Goal: Information Seeking & Learning: Find specific fact

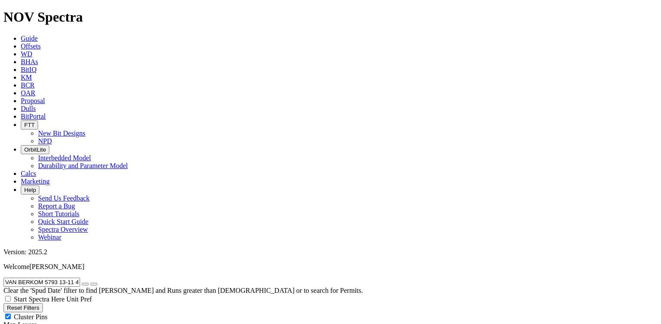
scroll to position [5, 0]
drag, startPoint x: 93, startPoint y: 40, endPoint x: 0, endPoint y: 39, distance: 92.6
paste input "ERA 13 25MS"
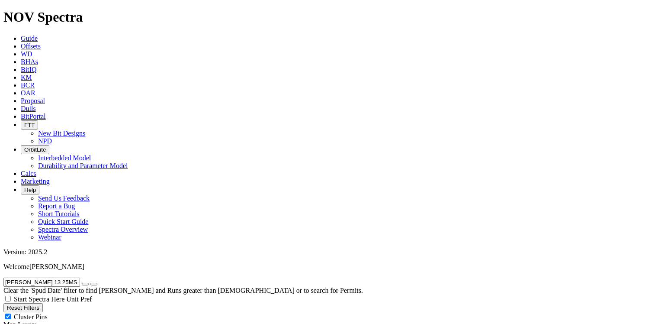
scroll to position [54, 0]
drag, startPoint x: 67, startPoint y: 39, endPoint x: 0, endPoint y: 34, distance: 67.7
paste input "IRGINIA LE 25-36 11H"
type input "VIRGINIA LE 25-36 11H"
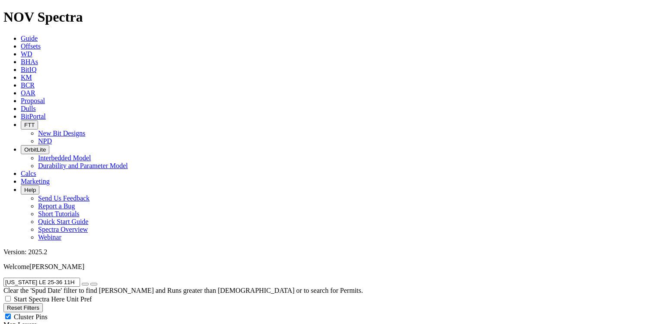
click at [94, 284] on icon "submit" at bounding box center [94, 284] width 0 height 0
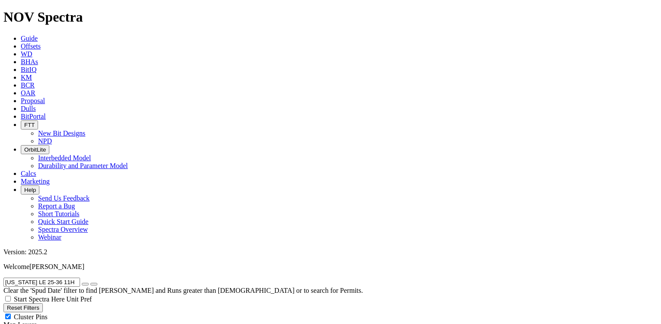
drag, startPoint x: 82, startPoint y: 37, endPoint x: 0, endPoint y: 39, distance: 81.8
paste input "WARBLER 24W-27-05"
click at [94, 284] on icon "submit" at bounding box center [94, 284] width 0 height 0
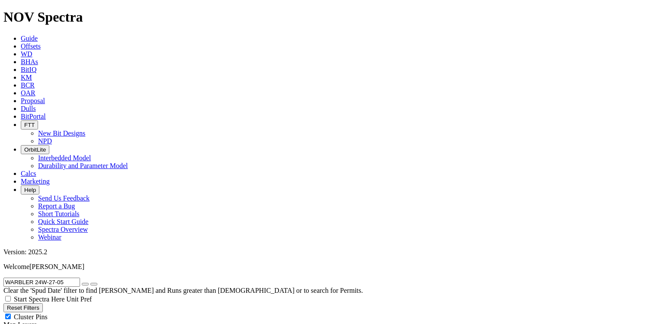
drag, startPoint x: 73, startPoint y: 37, endPoint x: -2, endPoint y: 36, distance: 74.8
paste input "REN 15-22 2H"
type input "WARREN 15-22 2H"
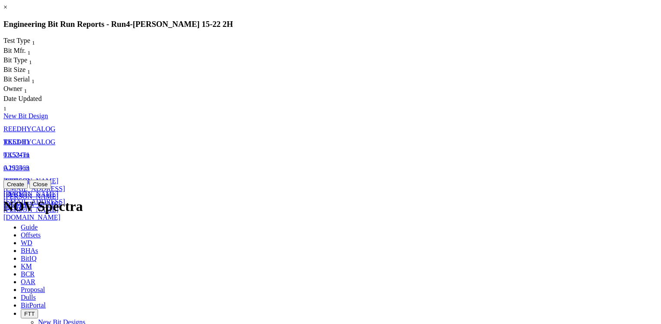
click at [55, 125] on span "REEDHYCALOG" at bounding box center [29, 128] width 52 height 7
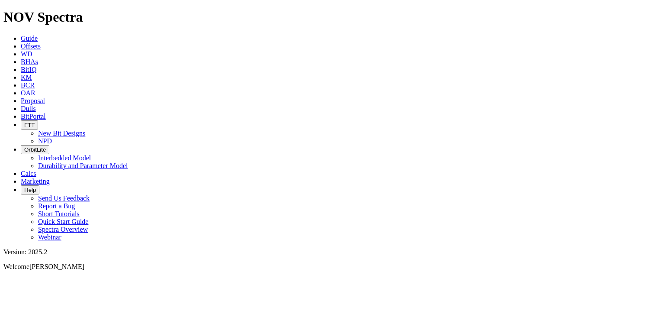
select select "New Bit Design"
drag, startPoint x: 300, startPoint y: 84, endPoint x: 318, endPoint y: 85, distance: 18.6
copy td "A287285"
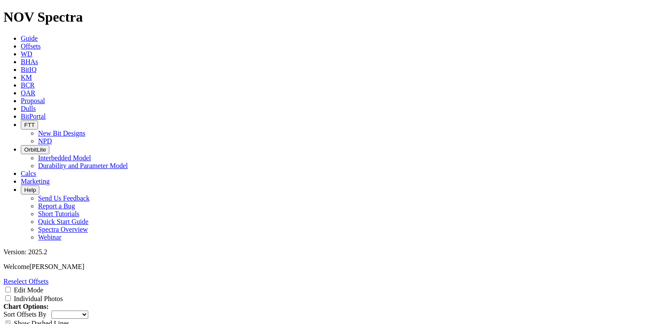
drag, startPoint x: 299, startPoint y: 114, endPoint x: 317, endPoint y: 115, distance: 17.7
copy td "A286241"
drag, startPoint x: 300, startPoint y: 145, endPoint x: 318, endPoint y: 145, distance: 18.6
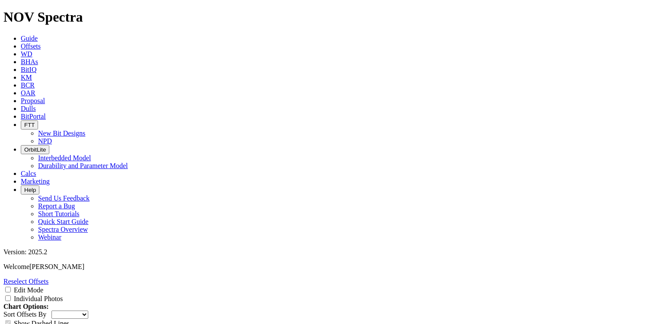
copy td "A287414"
drag, startPoint x: 299, startPoint y: 177, endPoint x: 318, endPoint y: 176, distance: 18.6
copy td "A285795"
drag, startPoint x: 299, startPoint y: 207, endPoint x: 320, endPoint y: 205, distance: 20.8
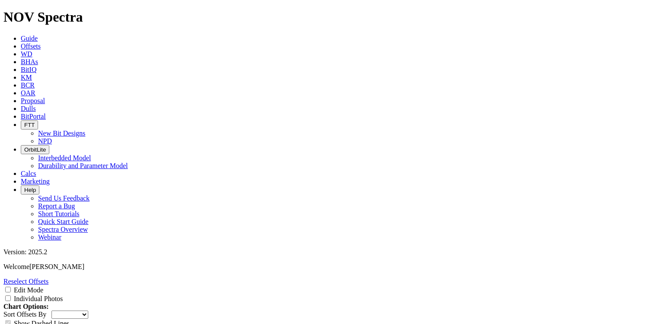
copy td "A288699"
drag, startPoint x: 299, startPoint y: 236, endPoint x: 319, endPoint y: 236, distance: 19.9
copy td "A291851"
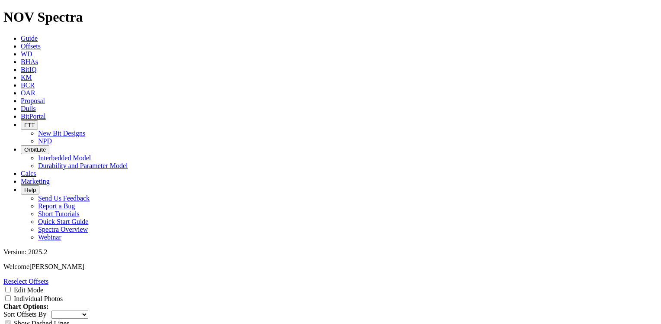
drag, startPoint x: 301, startPoint y: 267, endPoint x: 320, endPoint y: 265, distance: 19.6
copy td "A290337"
drag, startPoint x: 645, startPoint y: 196, endPoint x: 520, endPoint y: 270, distance: 145.4
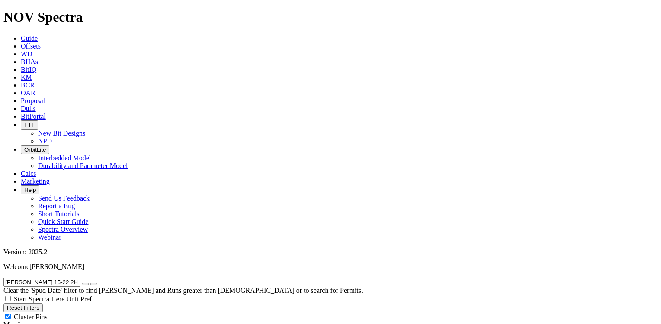
radio input "false"
radio input "true"
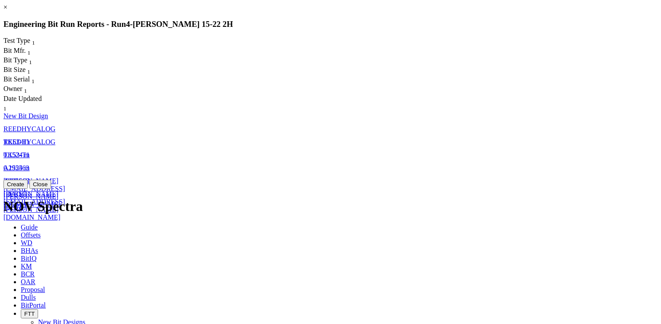
click at [55, 138] on span "REEDHYCALOG" at bounding box center [29, 141] width 52 height 7
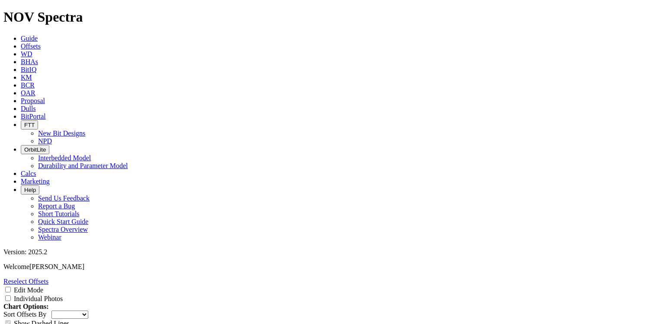
scroll to position [1298, 0]
drag, startPoint x: 299, startPoint y: 224, endPoint x: 322, endPoint y: 224, distance: 22.9
copy tr "A286242"
drag, startPoint x: 299, startPoint y: 254, endPoint x: 319, endPoint y: 254, distance: 19.5
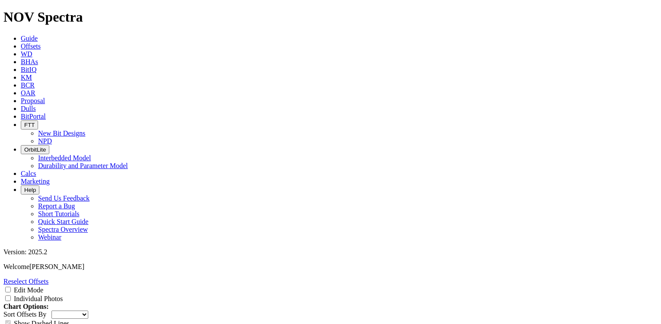
copy td "A291851"
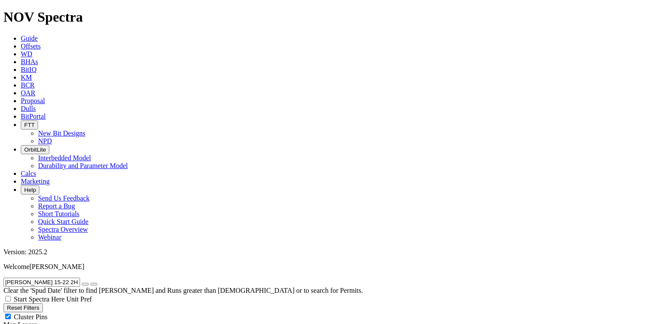
drag, startPoint x: 71, startPoint y: 41, endPoint x: 0, endPoint y: 45, distance: 70.6
paste input "3"
type input "WARREN 15-22 3H"
click at [94, 284] on icon "submit" at bounding box center [94, 284] width 0 height 0
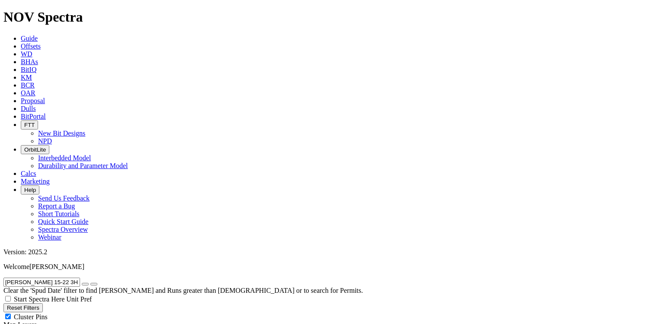
radio input "true"
radio input "false"
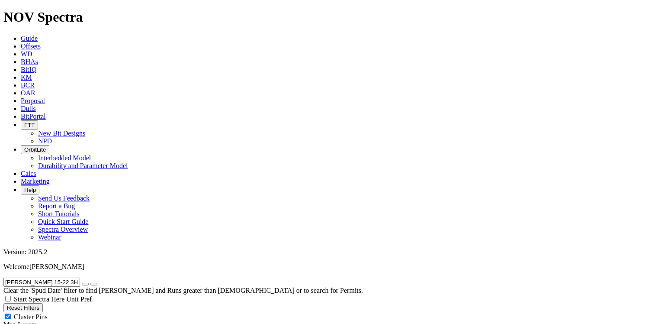
scroll to position [54, 0]
drag, startPoint x: 78, startPoint y: 41, endPoint x: 0, endPoint y: 45, distance: 78.4
paste input "SHINGTON 4 103"
click at [94, 284] on icon "submit" at bounding box center [94, 284] width 0 height 0
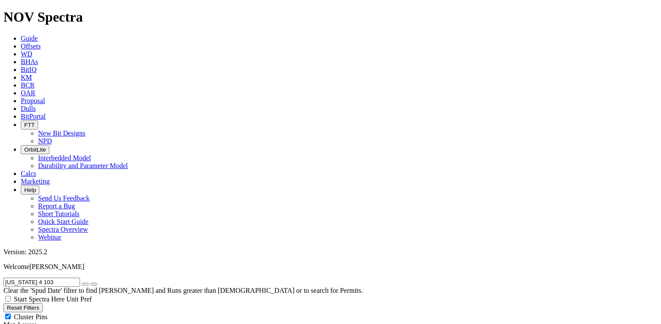
drag, startPoint x: 78, startPoint y: 41, endPoint x: -2, endPoint y: 40, distance: 79.6
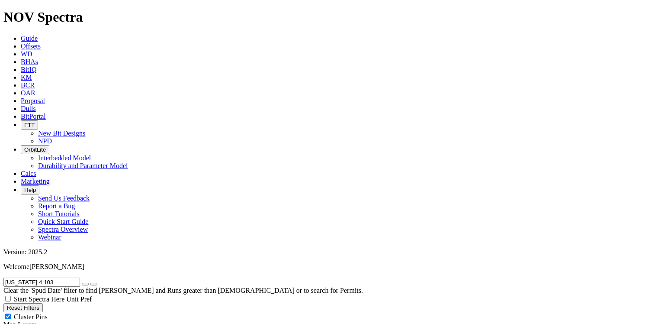
paste input "YNE 11-14-23 2H"
type input "WAYNE 11-14-23 2H"
click at [94, 284] on icon "submit" at bounding box center [94, 284] width 0 height 0
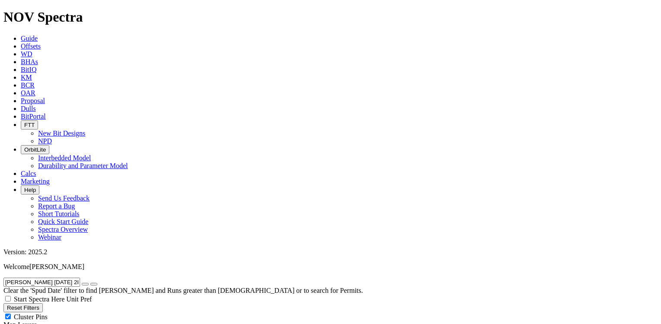
drag, startPoint x: 69, startPoint y: 36, endPoint x: 0, endPoint y: 31, distance: 69.0
paste input "HEELER-ATCHISON 44J 210"
type input "WHEELER-ATCHISON 44J 210H"
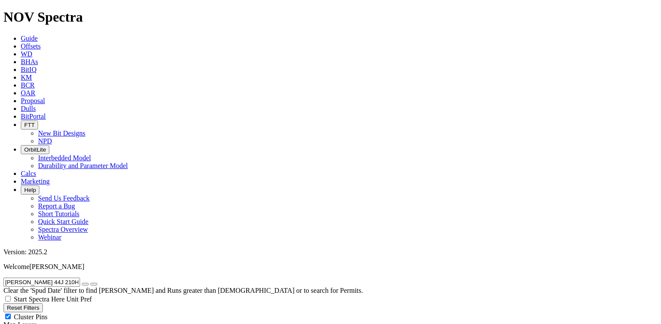
click at [94, 284] on icon "submit" at bounding box center [94, 284] width 0 height 0
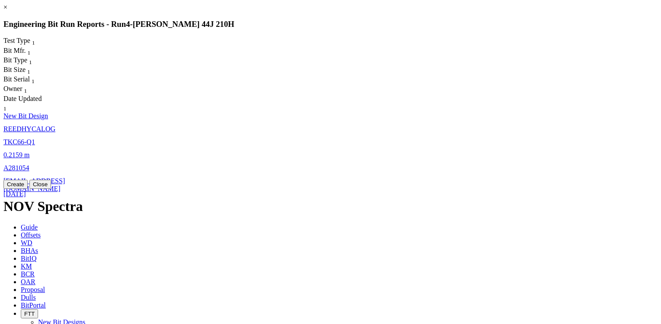
click at [35, 138] on span "TKC66-Q1" at bounding box center [19, 141] width 32 height 7
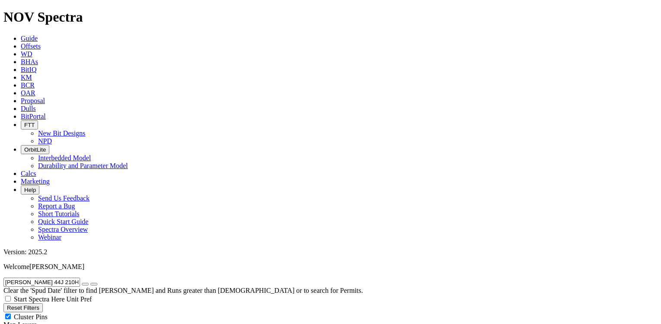
select select "New Bit Design"
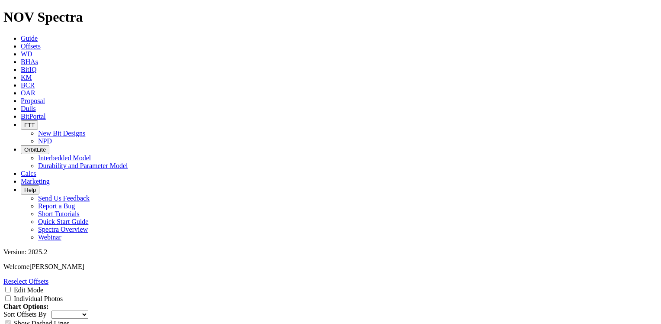
scroll to position [1211, 0]
drag, startPoint x: 302, startPoint y: 127, endPoint x: 325, endPoint y: 126, distance: 23.4
copy tr "E267947"
drag, startPoint x: 303, startPoint y: 158, endPoint x: 322, endPoint y: 154, distance: 19.1
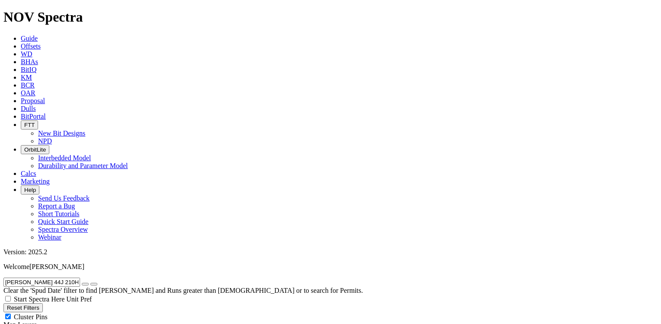
radio input "false"
radio input "true"
drag, startPoint x: 9, startPoint y: 37, endPoint x: 99, endPoint y: 34, distance: 90.1
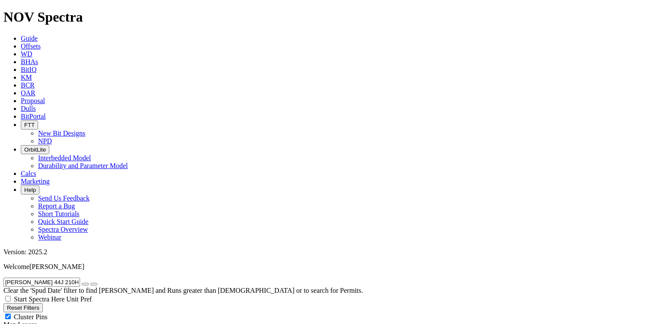
click at [99, 277] on form "WHEELER-ATCHISON 44J 210H" at bounding box center [330, 281] width 654 height 9
paste input "ILHELM 16-21 4"
type input "WILHELM 16-21 4H"
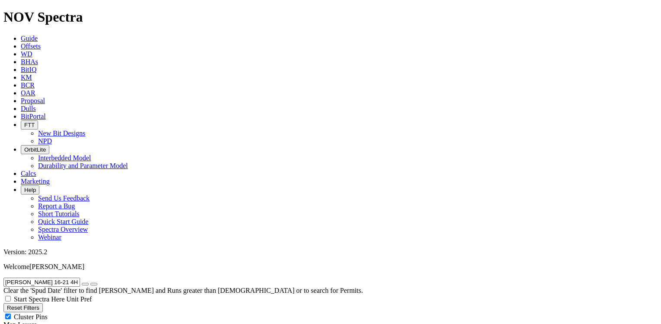
radio input "true"
radio input "false"
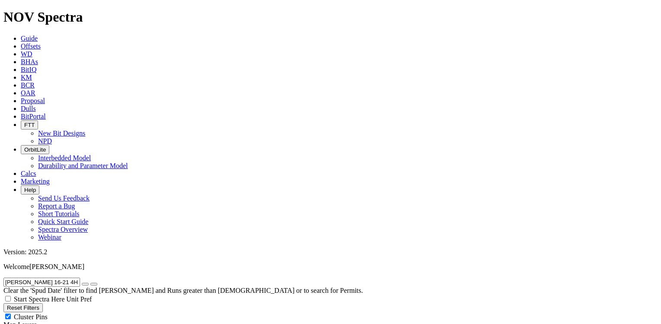
drag, startPoint x: 67, startPoint y: 36, endPoint x: -2, endPoint y: 35, distance: 68.8
paste input "LARD 18-7-6 2"
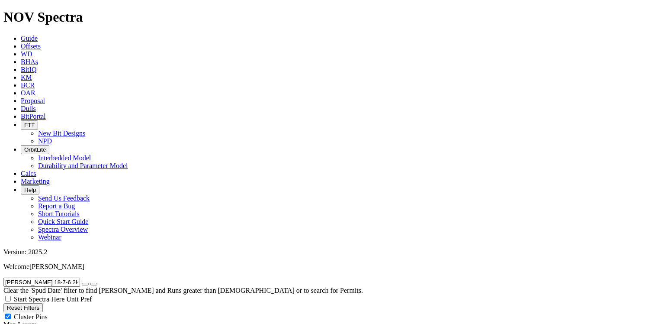
scroll to position [54, 0]
drag, startPoint x: 70, startPoint y: 41, endPoint x: -2, endPoint y: 42, distance: 71.8
paste input "3"
click at [94, 284] on icon "submit" at bounding box center [94, 284] width 0 height 0
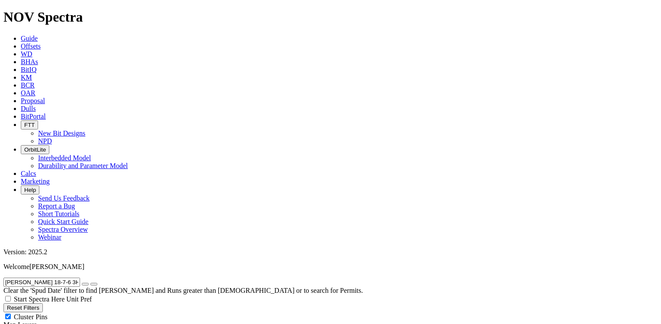
drag, startPoint x: 68, startPoint y: 36, endPoint x: -2, endPoint y: 38, distance: 70.1
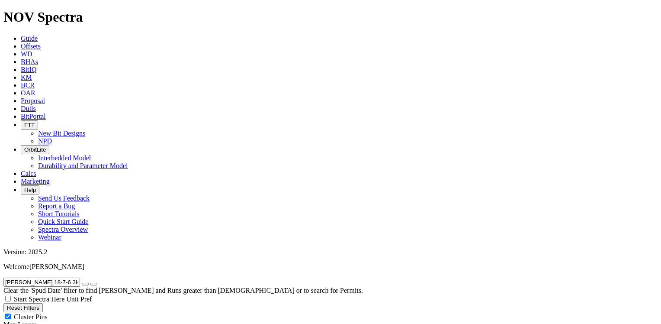
paste input "IAMS 11-12 2"
click at [94, 284] on icon "submit" at bounding box center [94, 284] width 0 height 0
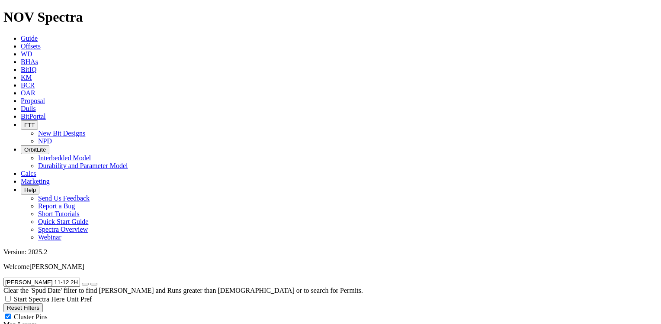
drag, startPoint x: 69, startPoint y: 36, endPoint x: -2, endPoint y: 29, distance: 70.8
paste input "3"
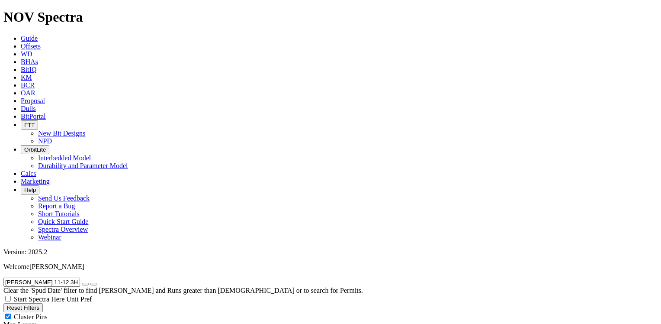
scroll to position [54, 0]
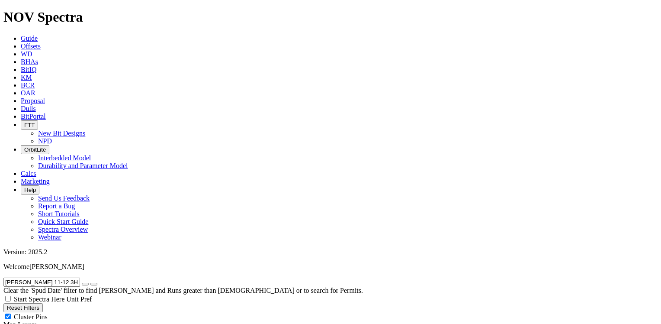
scroll to position [0, 0]
drag, startPoint x: 64, startPoint y: 41, endPoint x: 0, endPoint y: 37, distance: 64.1
paste input "4"
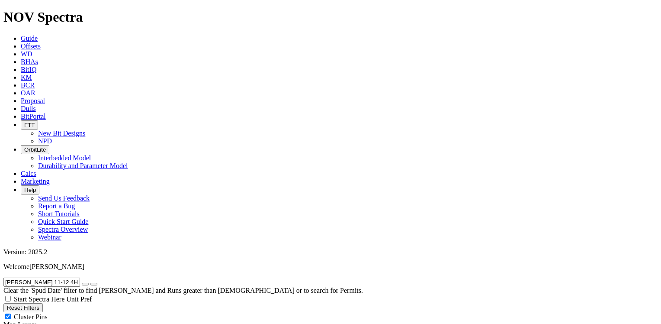
drag, startPoint x: 67, startPoint y: 35, endPoint x: 0, endPoint y: 35, distance: 67.1
click at [3, 277] on form "WILLIAMS 11-12 4H" at bounding box center [330, 281] width 654 height 9
paste input "O_16A#8"
click at [94, 284] on icon "submit" at bounding box center [94, 284] width 0 height 0
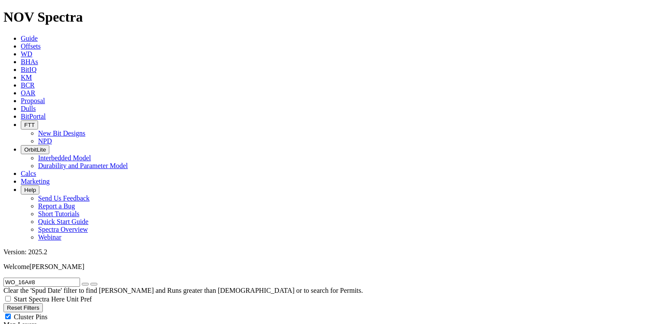
drag, startPoint x: 56, startPoint y: 39, endPoint x: 7, endPoint y: 42, distance: 48.5
click at [7, 277] on input "WO_16A#8" at bounding box center [41, 281] width 77 height 9
paste input "LFF FEDERAL 13X-24CXD"
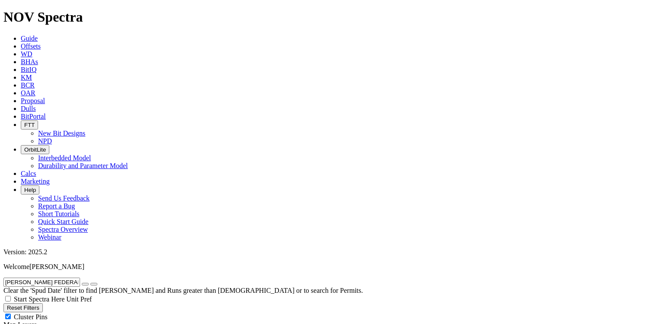
click at [94, 284] on icon "submit" at bounding box center [94, 284] width 0 height 0
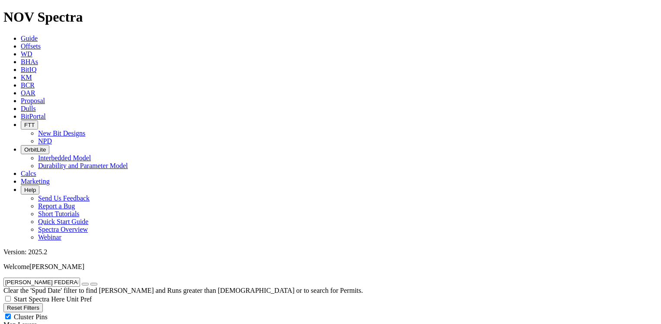
drag, startPoint x: 90, startPoint y: 38, endPoint x: 0, endPoint y: 36, distance: 89.6
paste input "MAN 5602 43-15 2B"
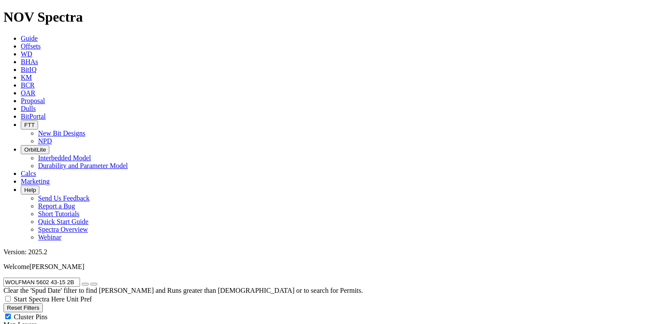
type input "WOLFMAN 5602 43-15 2B"
radio input "false"
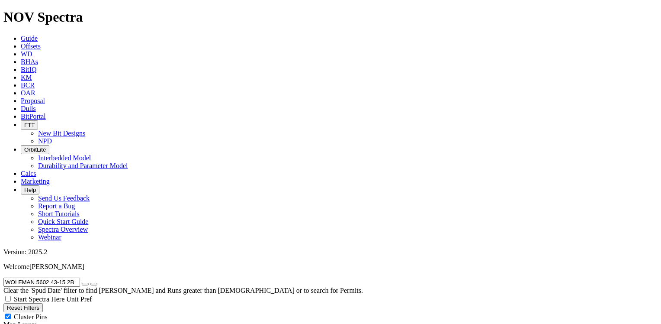
radio input "true"
drag, startPoint x: 89, startPoint y: 37, endPoint x: -2, endPoint y: 32, distance: 91.0
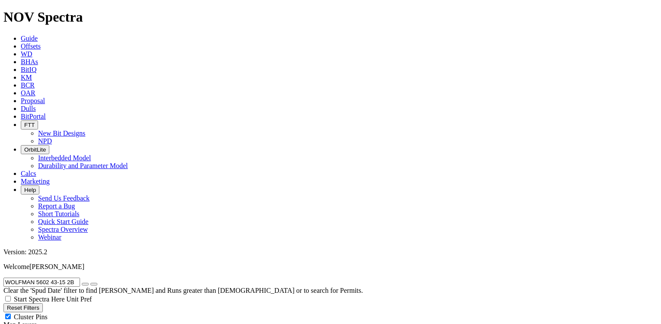
paste input "OD 5498 12-25 4"
type input "WOOD 5498 12-25 4B"
radio input "true"
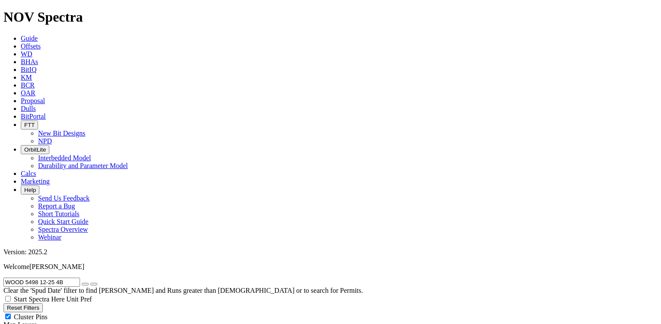
radio input "false"
drag, startPoint x: 84, startPoint y: 35, endPoint x: -2, endPoint y: 35, distance: 86.1
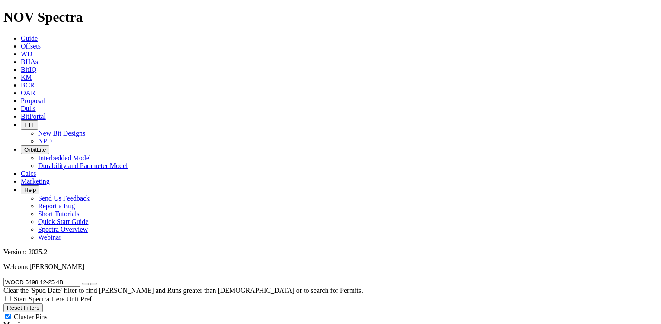
paste input "FEDERAL 5498 12-25 2BX"
click at [94, 284] on icon "submit" at bounding box center [94, 284] width 0 height 0
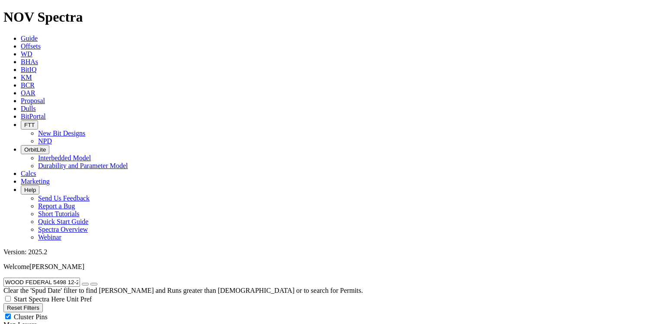
drag, startPoint x: 8, startPoint y: 37, endPoint x: 109, endPoint y: 37, distance: 101.7
click at [109, 277] on form "WOOD FEDERAL 5498 12-25 2BX" at bounding box center [330, 281] width 654 height 9
paste input "YAXCHE-55"
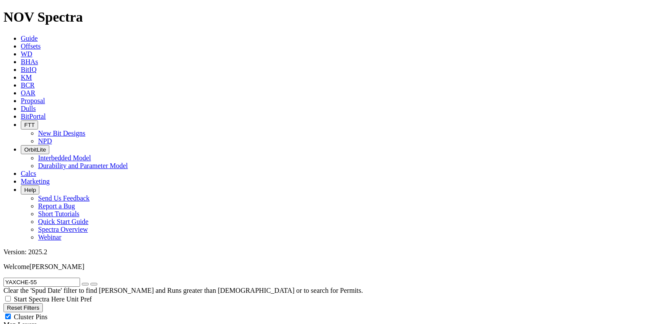
drag, startPoint x: 51, startPoint y: 39, endPoint x: -1, endPoint y: 35, distance: 51.6
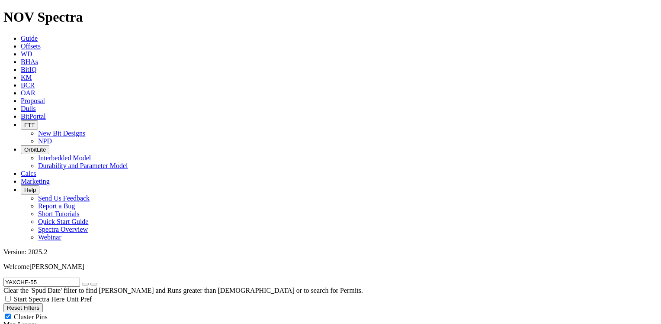
paste input "ELLOW 3-64 30-25 1AH"
drag, startPoint x: 80, startPoint y: 37, endPoint x: -2, endPoint y: 30, distance: 82.0
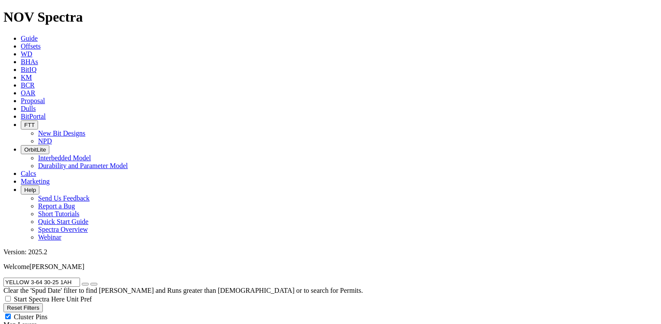
paste input "T_2P02"
click at [94, 284] on icon "submit" at bounding box center [94, 284] width 0 height 0
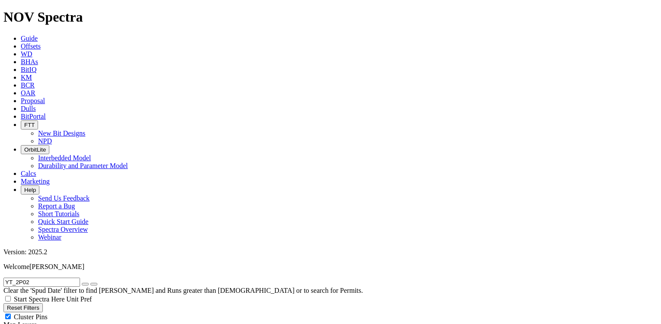
drag, startPoint x: 42, startPoint y: 41, endPoint x: -2, endPoint y: 38, distance: 43.3
paste input "6"
type input "YT_2P06"
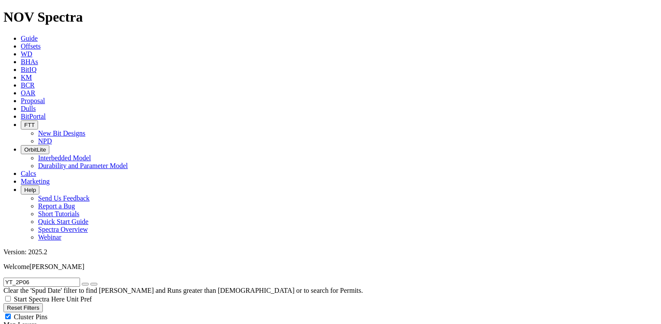
radio input "false"
radio input "true"
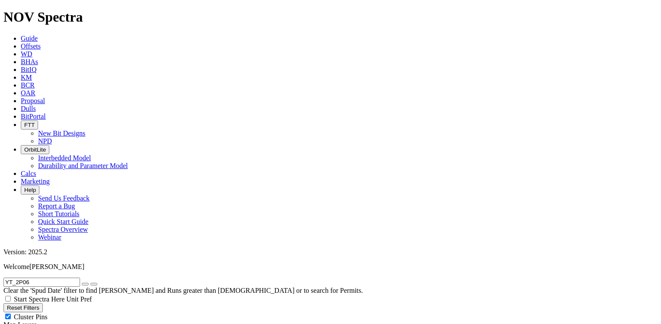
scroll to position [72, 0]
drag, startPoint x: 36, startPoint y: 41, endPoint x: 0, endPoint y: 39, distance: 35.9
paste input "3P12 ST1"
type input "YT_3P12 ST1"
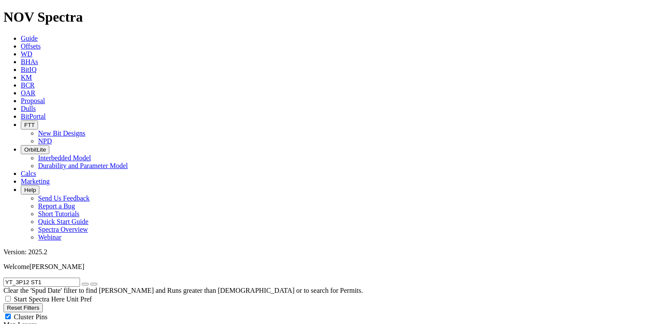
click at [94, 284] on icon "submit" at bounding box center [94, 284] width 0 height 0
radio input "true"
radio input "false"
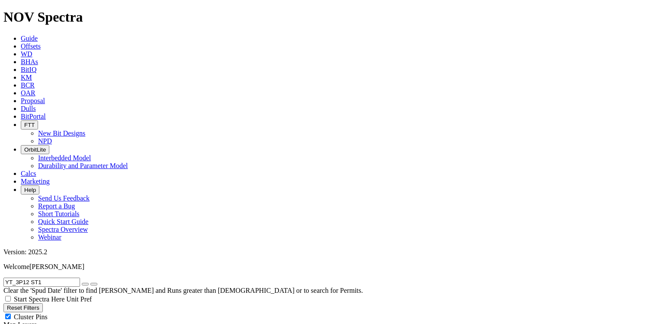
click at [59, 277] on input "YT_3P12 ST1" at bounding box center [41, 281] width 77 height 9
drag, startPoint x: 59, startPoint y: 36, endPoint x: 0, endPoint y: 34, distance: 58.9
click at [94, 284] on icon "submit" at bounding box center [94, 284] width 0 height 0
drag, startPoint x: 62, startPoint y: 38, endPoint x: -2, endPoint y: 31, distance: 64.4
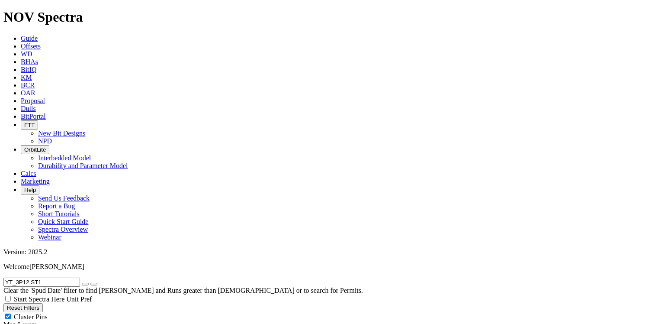
paste input "2P06"
drag, startPoint x: 42, startPoint y: 39, endPoint x: -2, endPoint y: 37, distance: 43.3
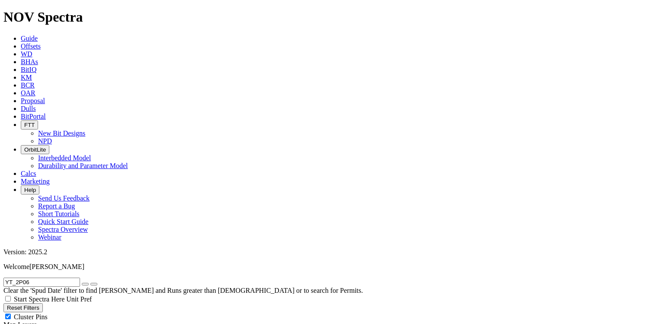
paste input "3P12 ST1"
drag, startPoint x: 36, startPoint y: 38, endPoint x: 48, endPoint y: 38, distance: 12.1
click at [48, 277] on input "YT_3P12 ST1" at bounding box center [41, 281] width 77 height 9
type input "YT_3P12"
click at [94, 284] on icon "submit" at bounding box center [94, 284] width 0 height 0
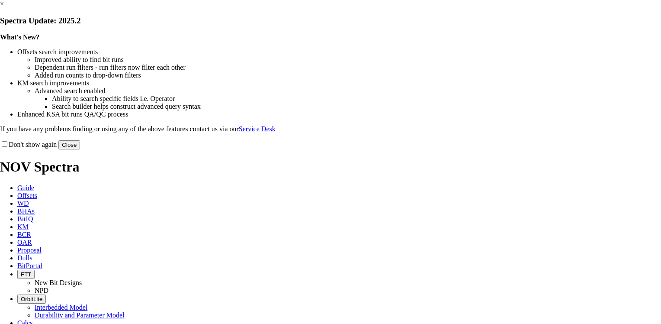
click at [4, 7] on link "×" at bounding box center [2, 3] width 4 height 7
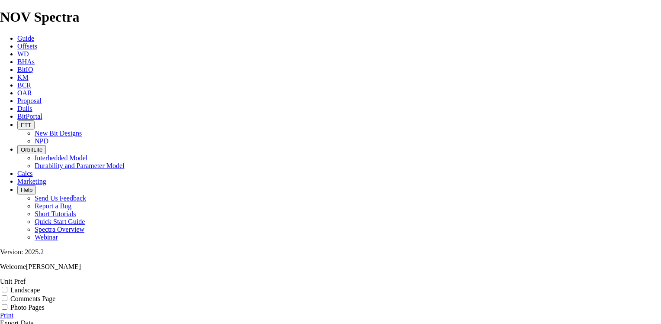
scroll to position [175, 0]
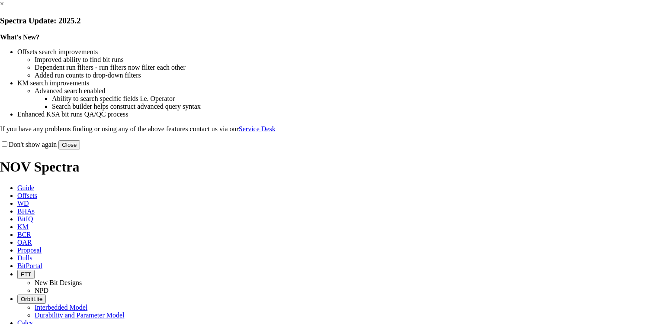
click at [4, 7] on link "×" at bounding box center [2, 3] width 4 height 7
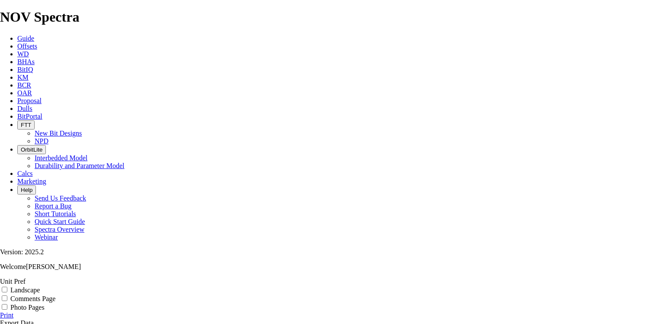
click at [13, 311] on link "Print" at bounding box center [6, 314] width 13 height 7
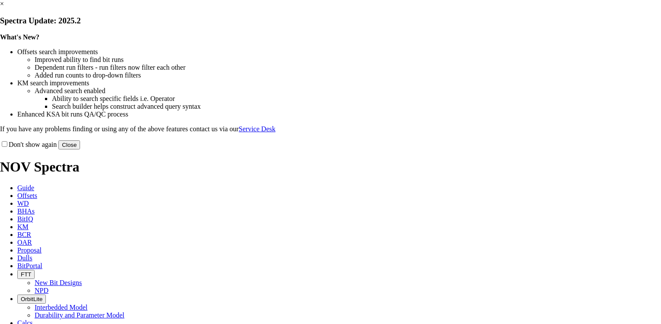
click at [4, 7] on link "×" at bounding box center [2, 3] width 4 height 7
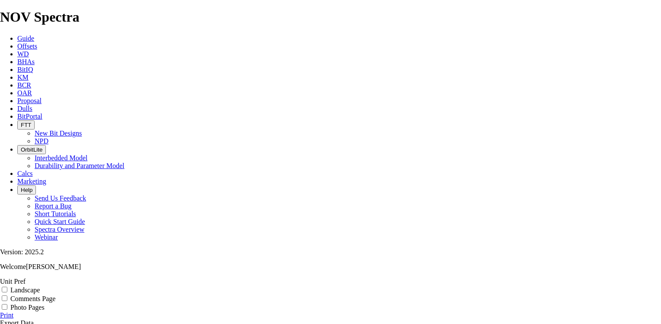
click at [13, 311] on link "Print" at bounding box center [6, 314] width 13 height 7
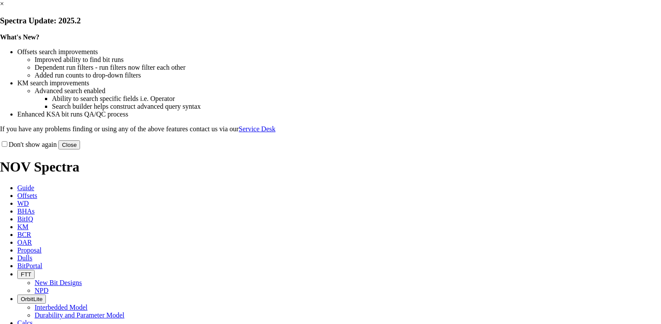
click at [4, 7] on link "×" at bounding box center [2, 3] width 4 height 7
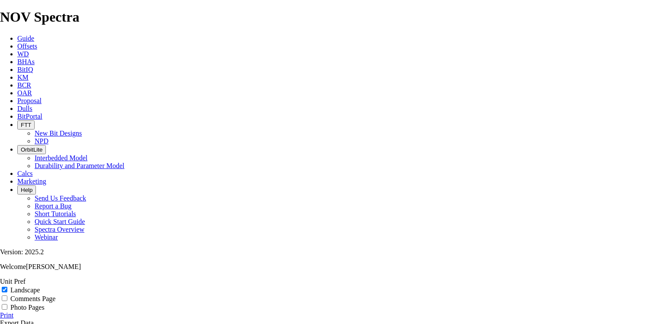
click at [13, 311] on link "Print" at bounding box center [6, 314] width 13 height 7
